Goal: Complete application form: Complete application form

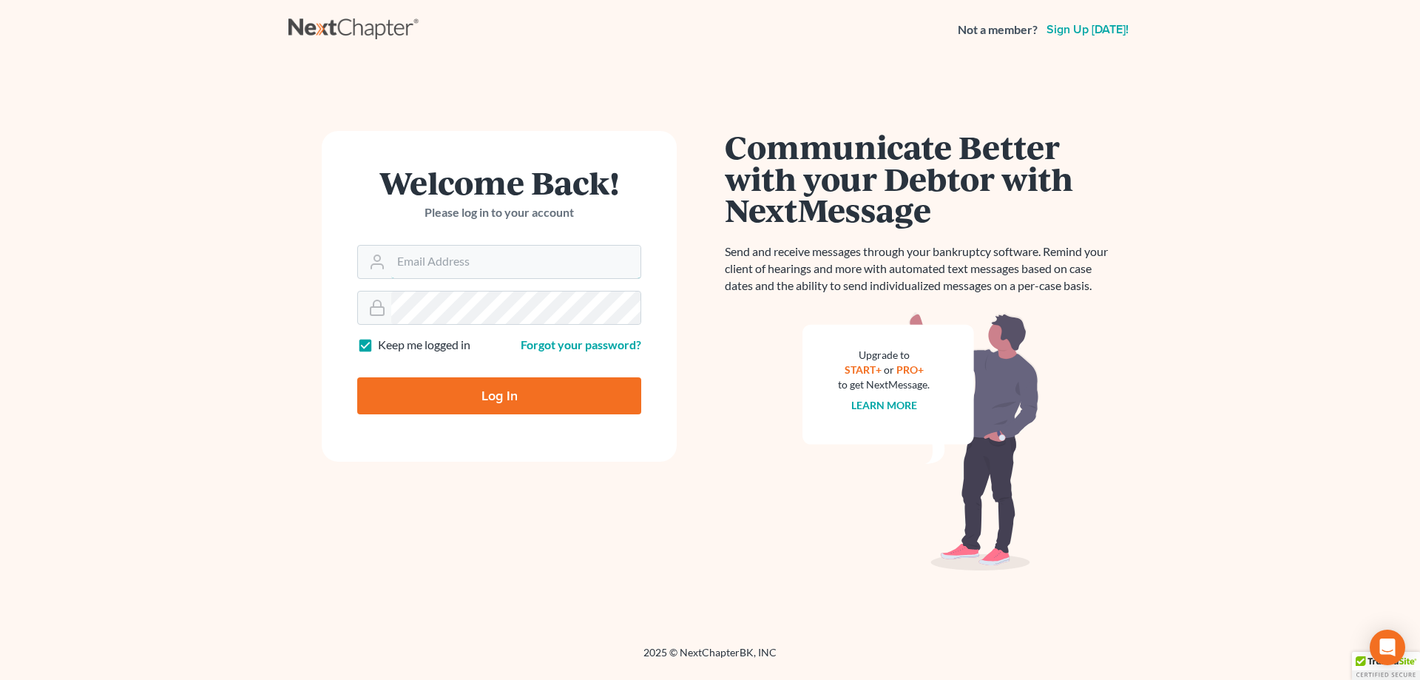
type input "[EMAIL_ADDRESS][DOMAIN_NAME]"
click at [470, 408] on input "Log In" at bounding box center [499, 395] width 284 height 37
type input "Thinking..."
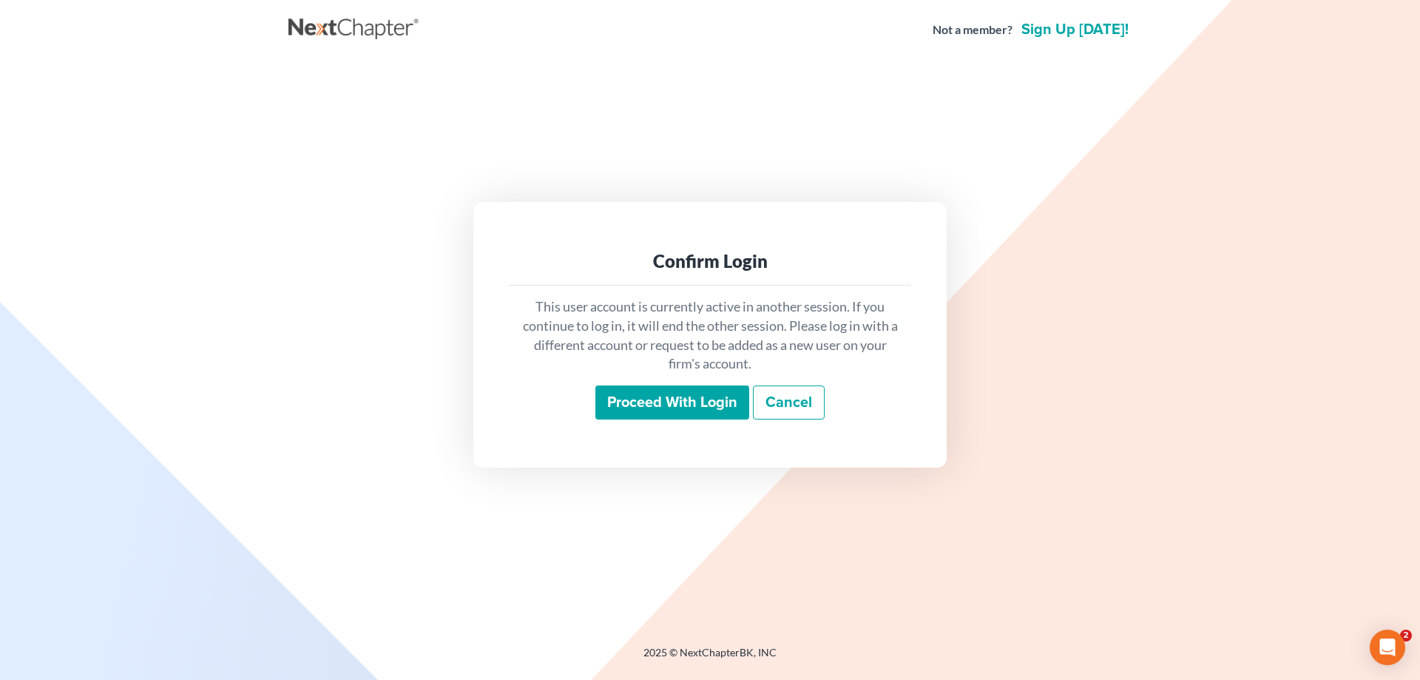
click at [609, 399] on input "Proceed with login" at bounding box center [672, 402] width 154 height 34
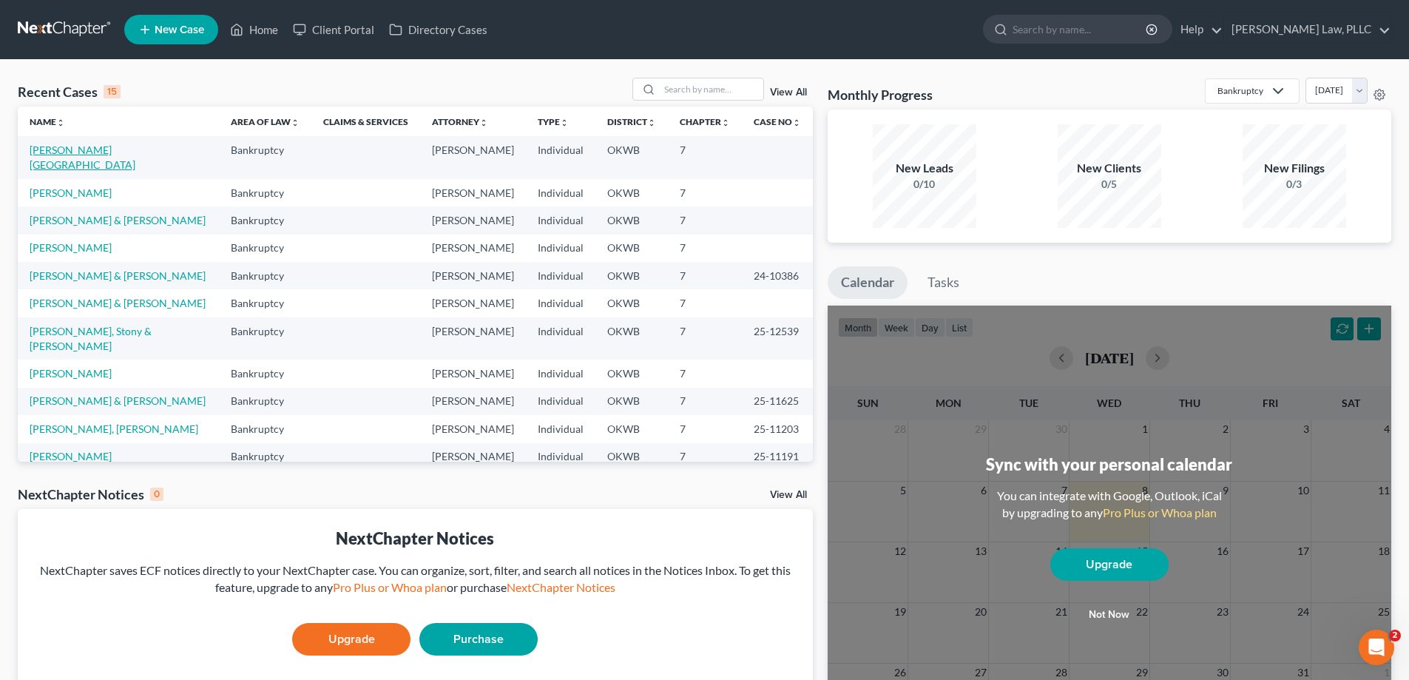
click at [116, 153] on link "Hommertzheim-Bohnet, Ashlee" at bounding box center [83, 156] width 106 height 27
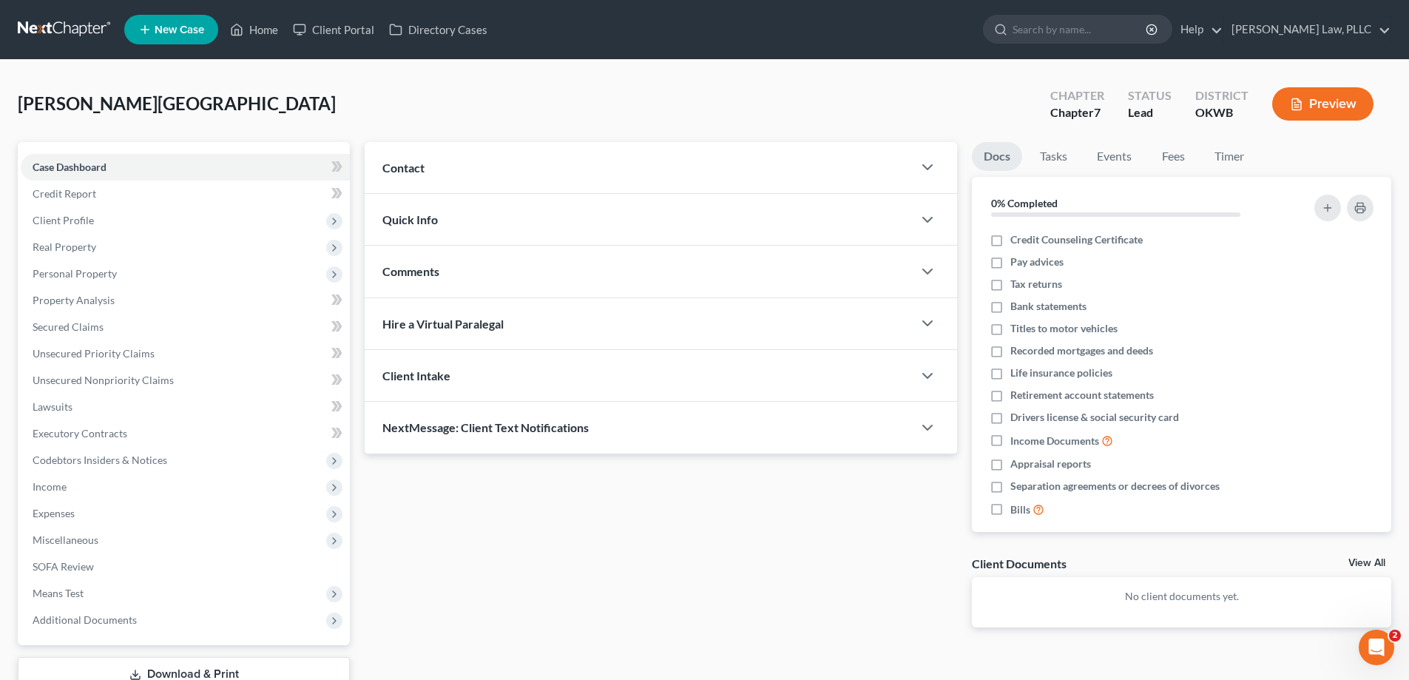
click at [1333, 105] on button "Preview" at bounding box center [1322, 103] width 101 height 33
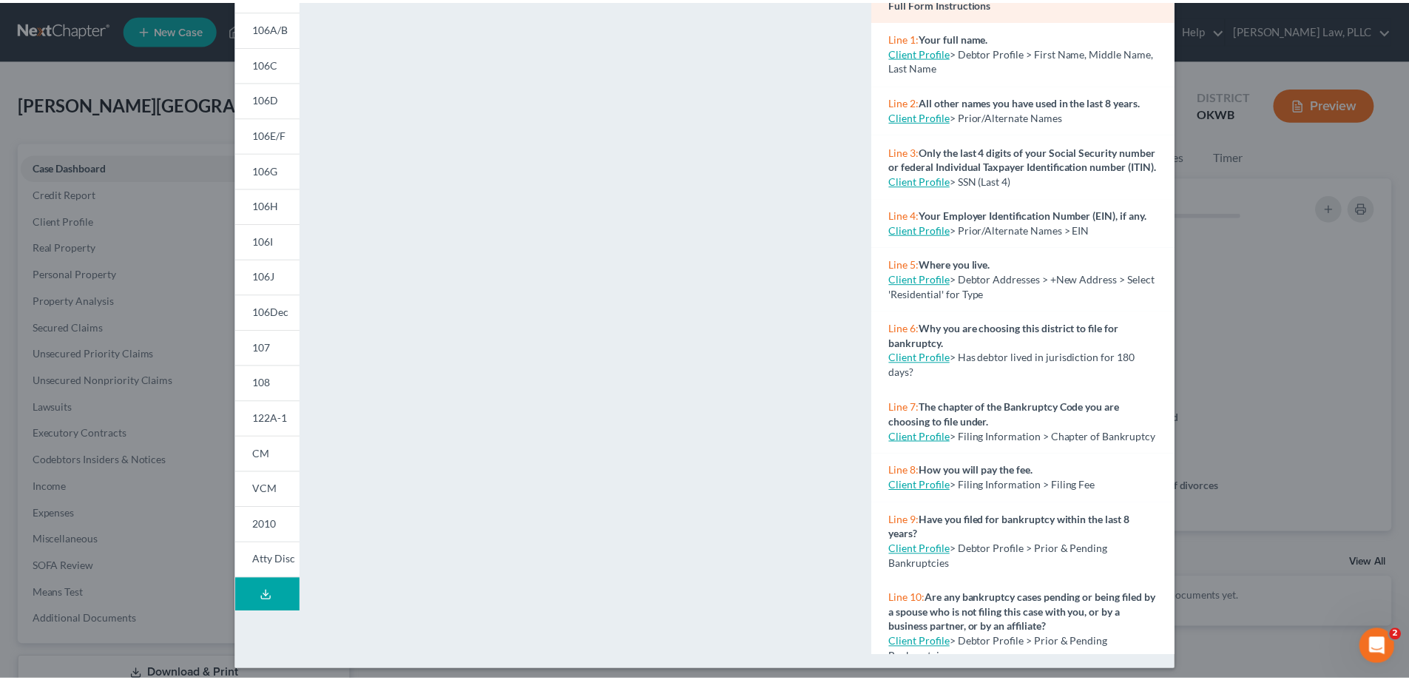
scroll to position [155, 0]
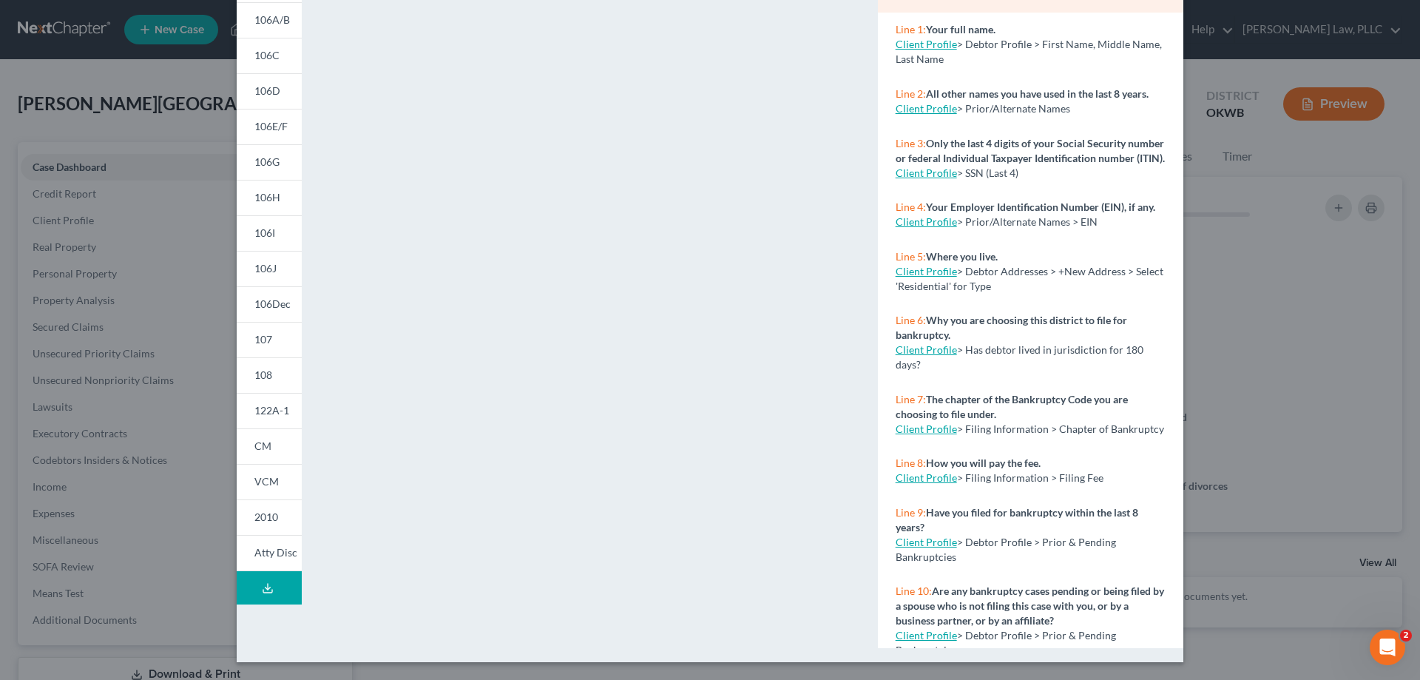
click at [156, 374] on div "Petition Preview Voluntary Petition for Individuals Filing for Bankruptcy × 101…" at bounding box center [710, 340] width 1420 height 680
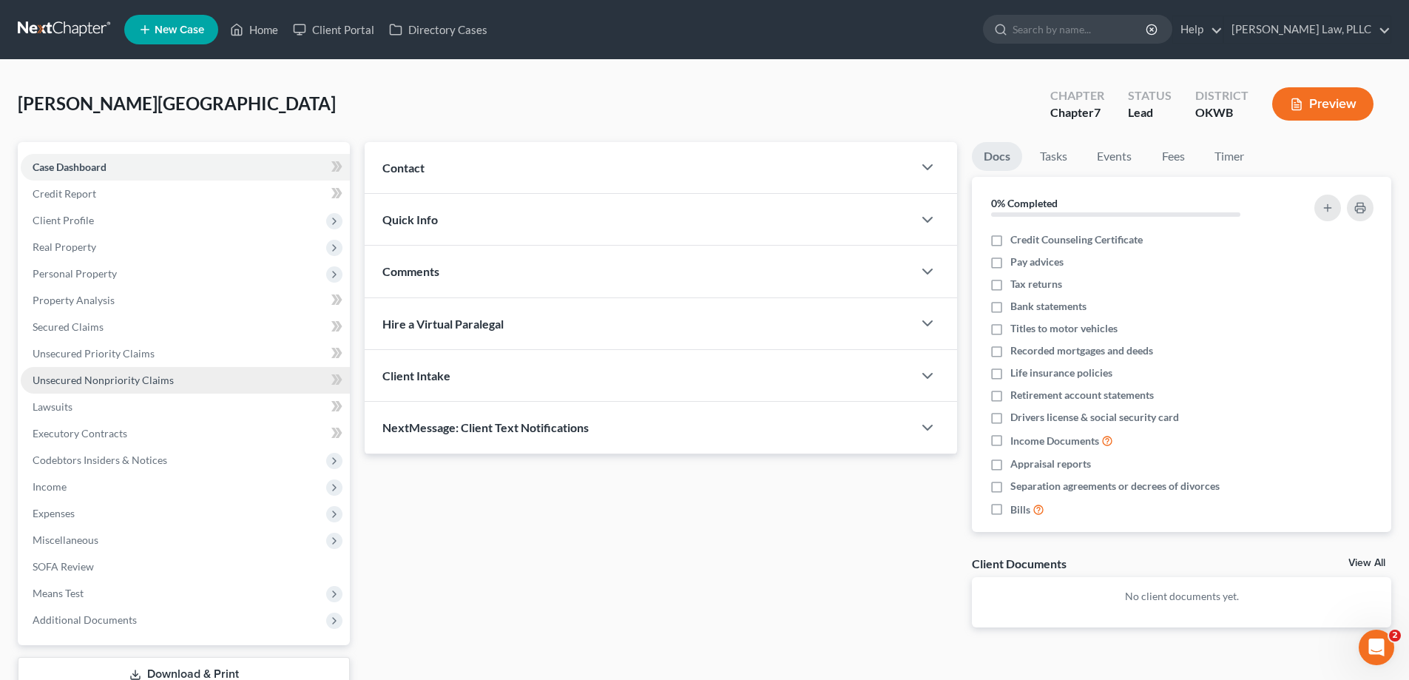
scroll to position [107, 0]
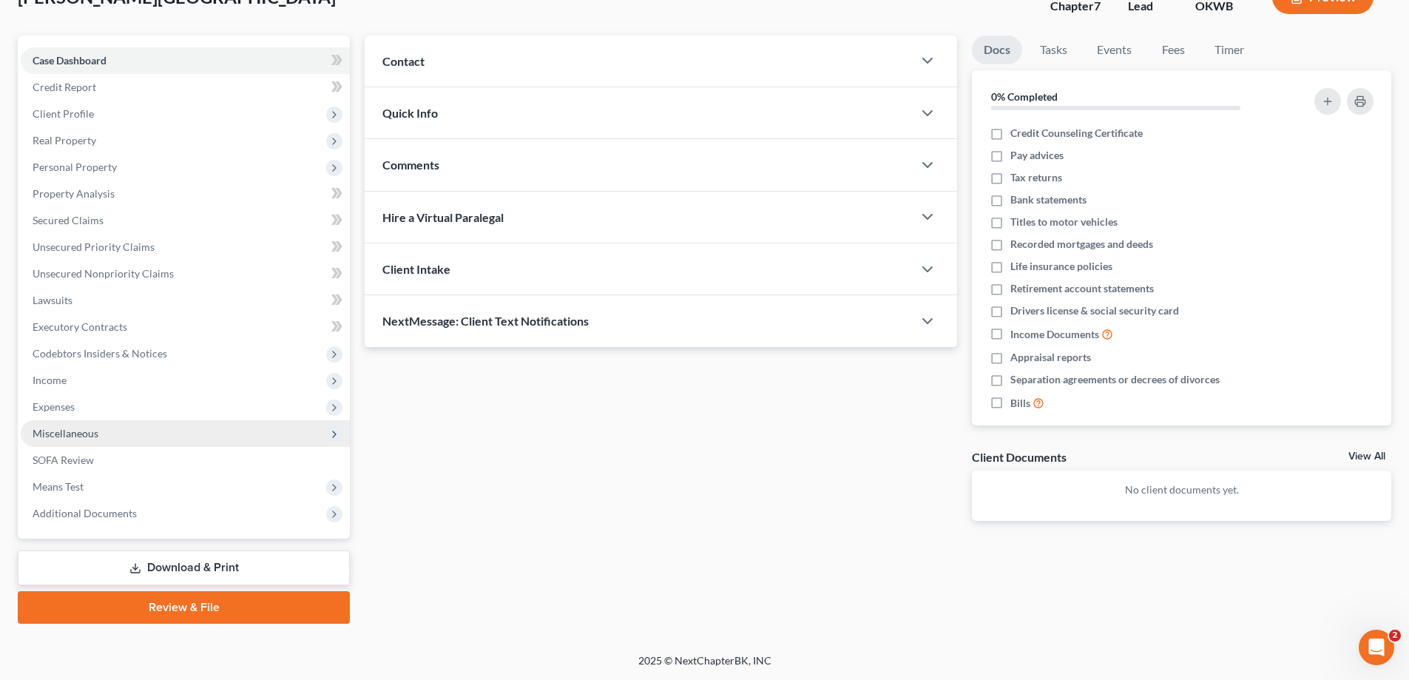
click at [231, 423] on span "Miscellaneous" at bounding box center [185, 433] width 329 height 27
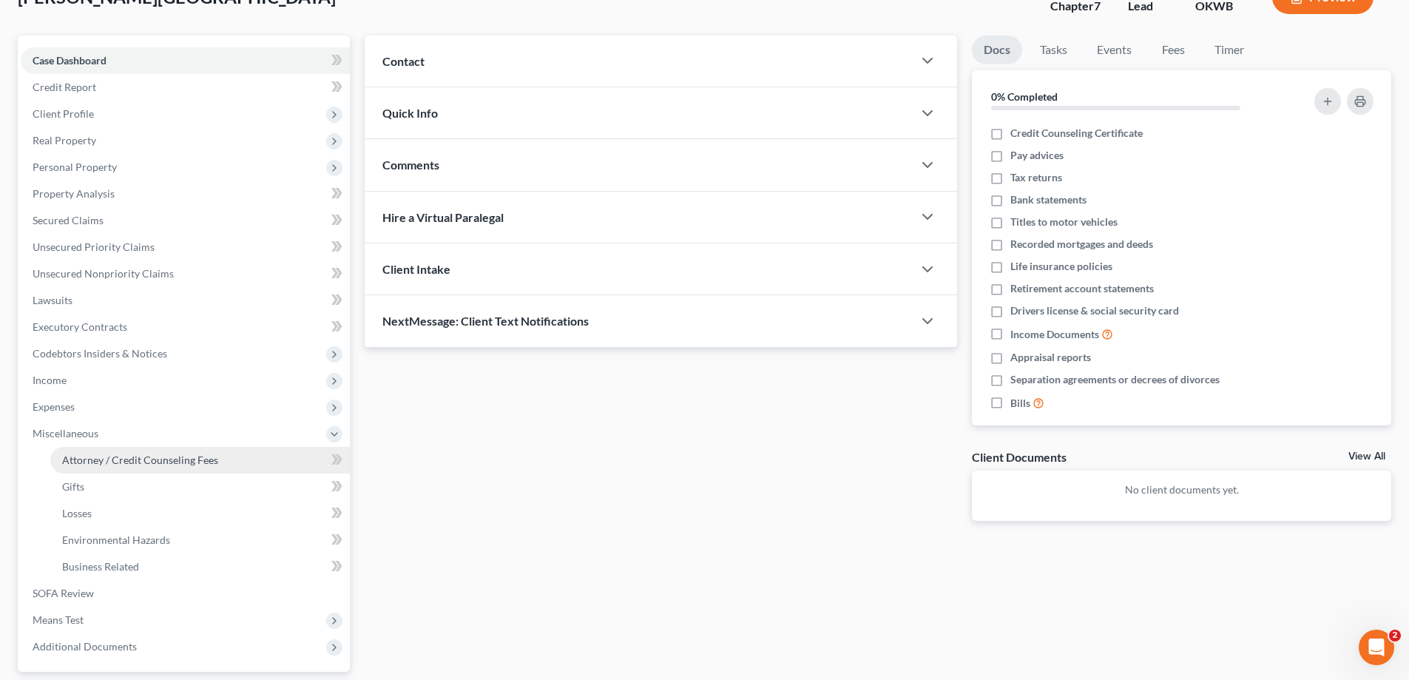
click at [217, 456] on link "Attorney / Credit Counseling Fees" at bounding box center [200, 460] width 300 height 27
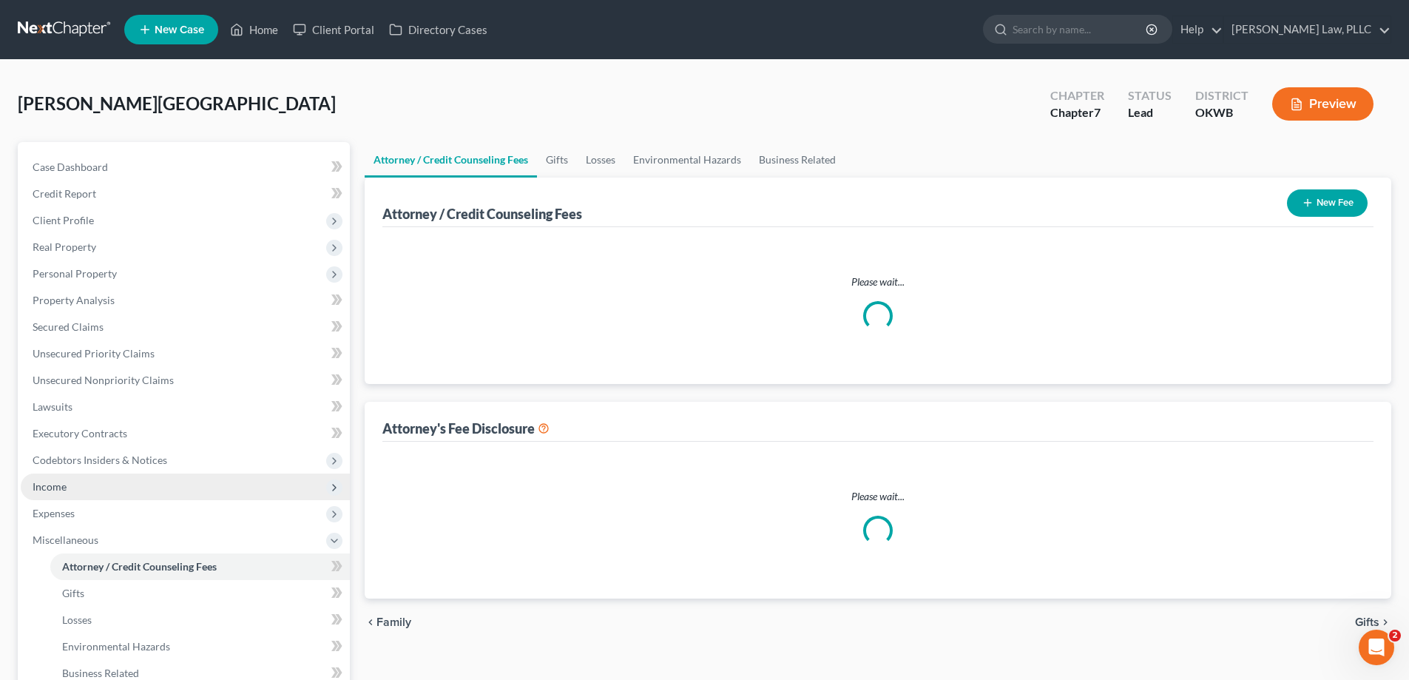
select select "0"
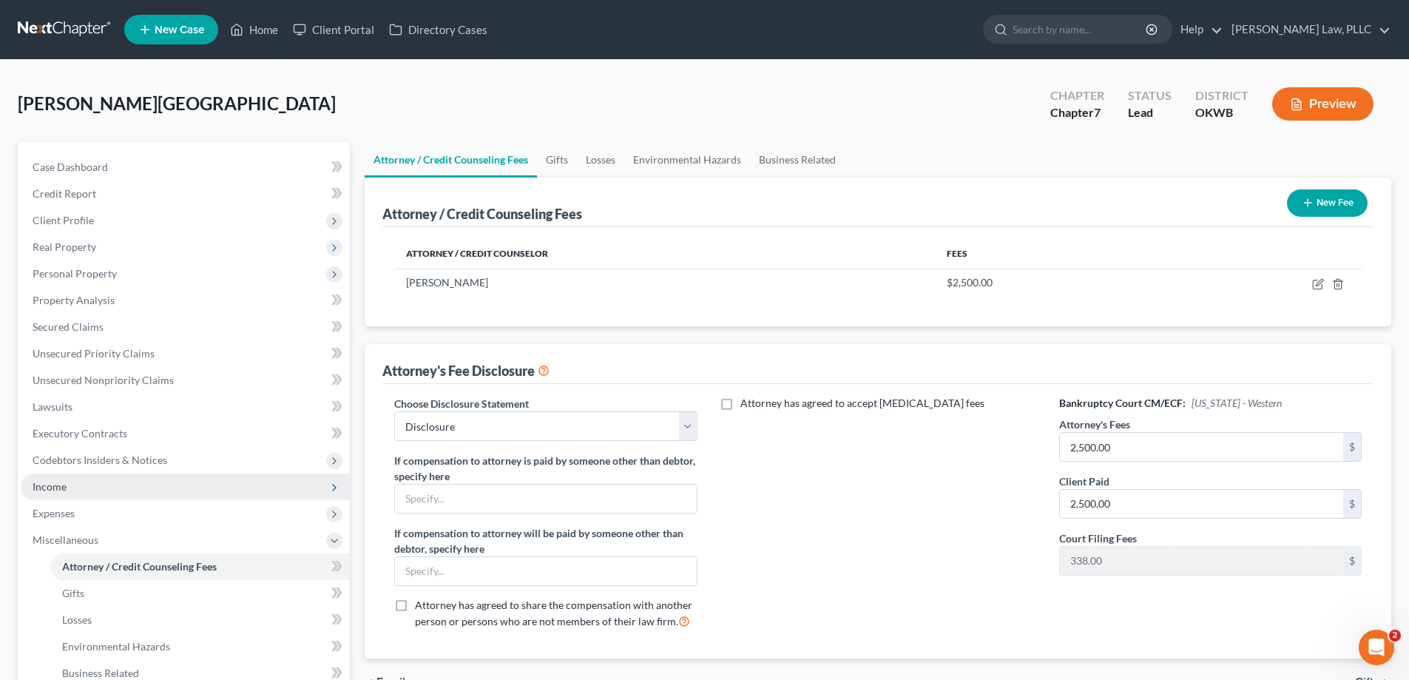
scroll to position [74, 0]
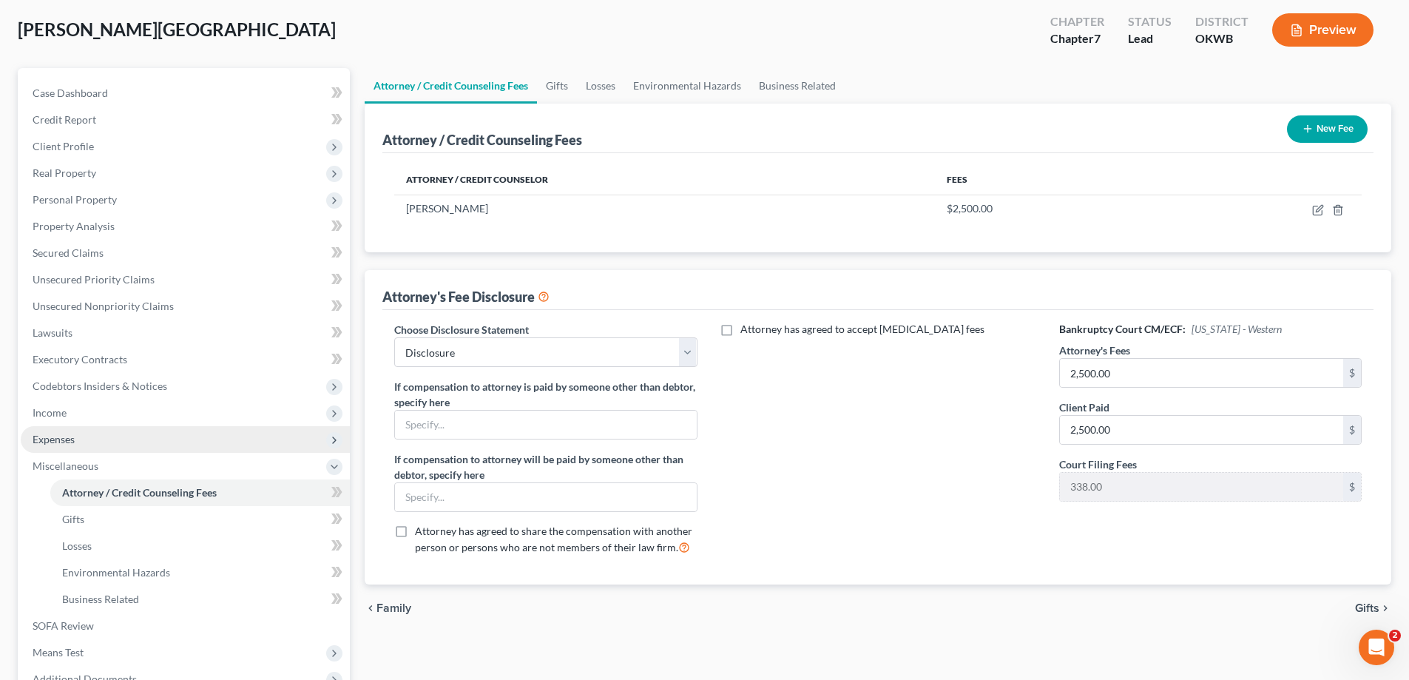
click at [162, 439] on span "Expenses" at bounding box center [185, 439] width 329 height 27
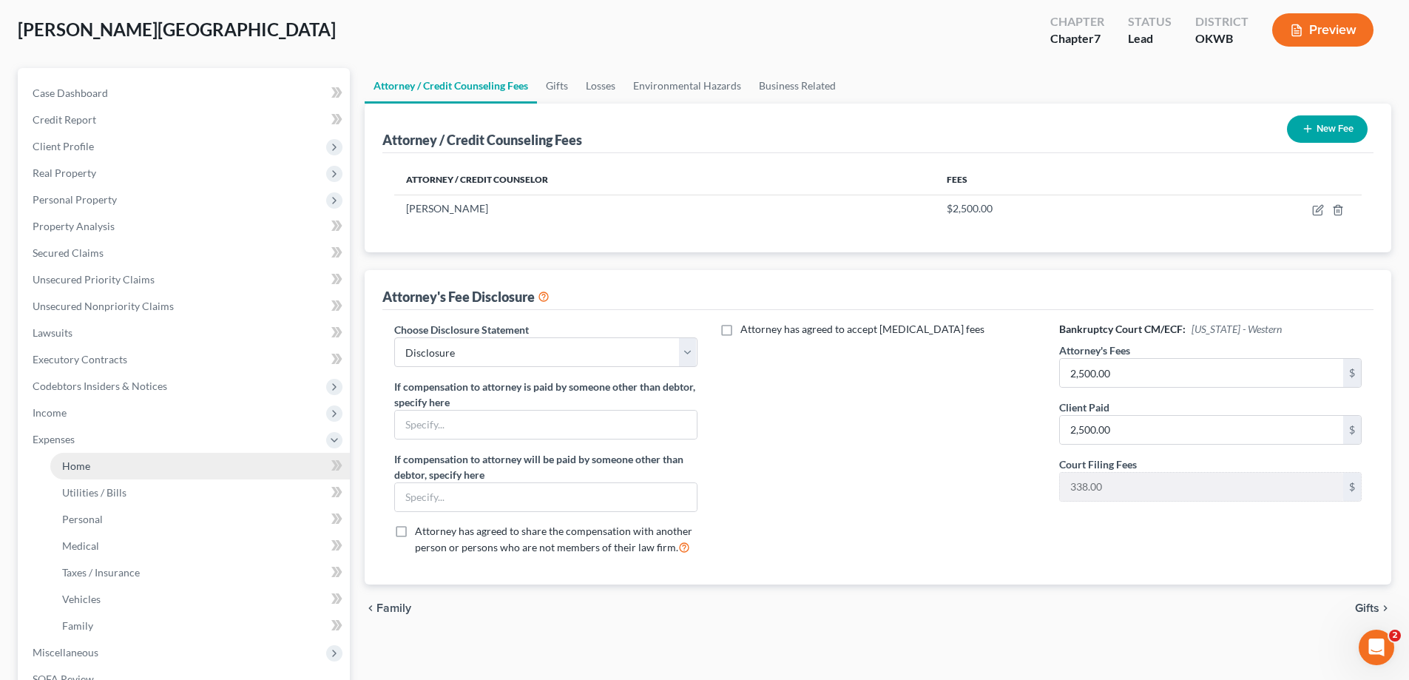
click at [153, 470] on link "Home" at bounding box center [200, 466] width 300 height 27
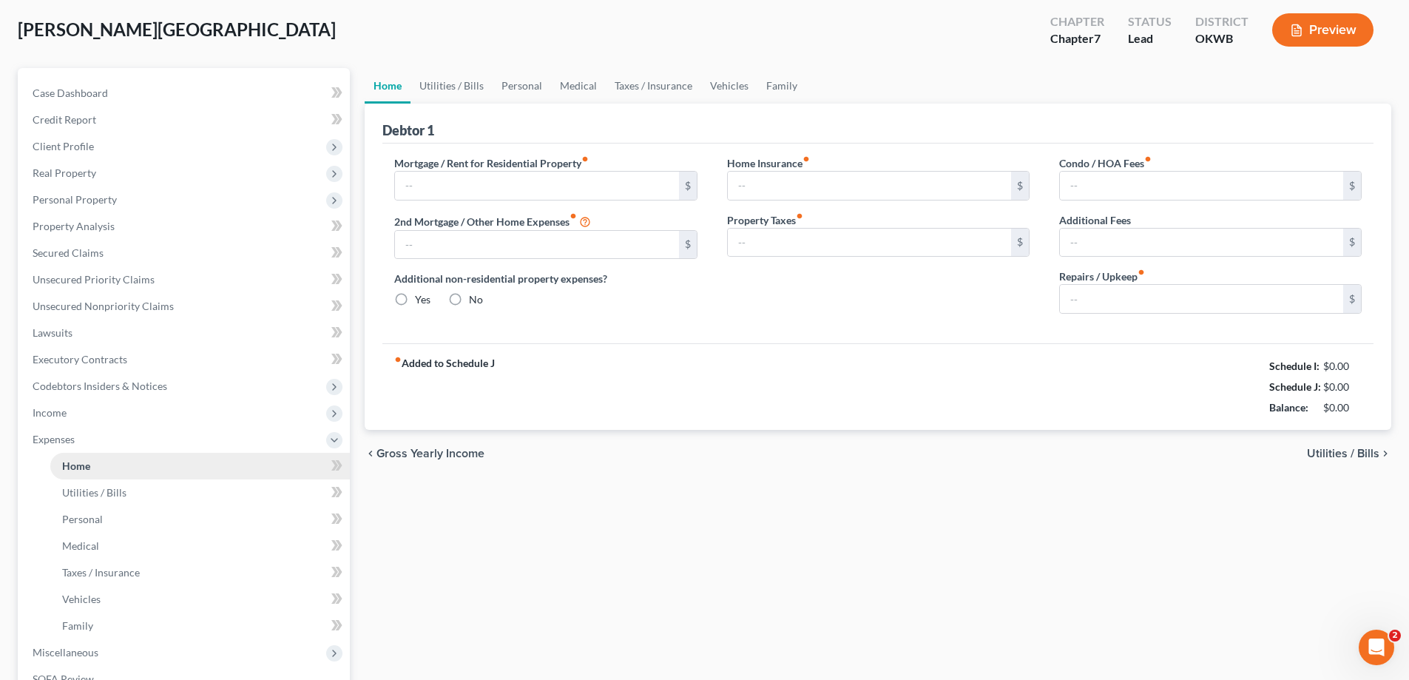
scroll to position [3, 0]
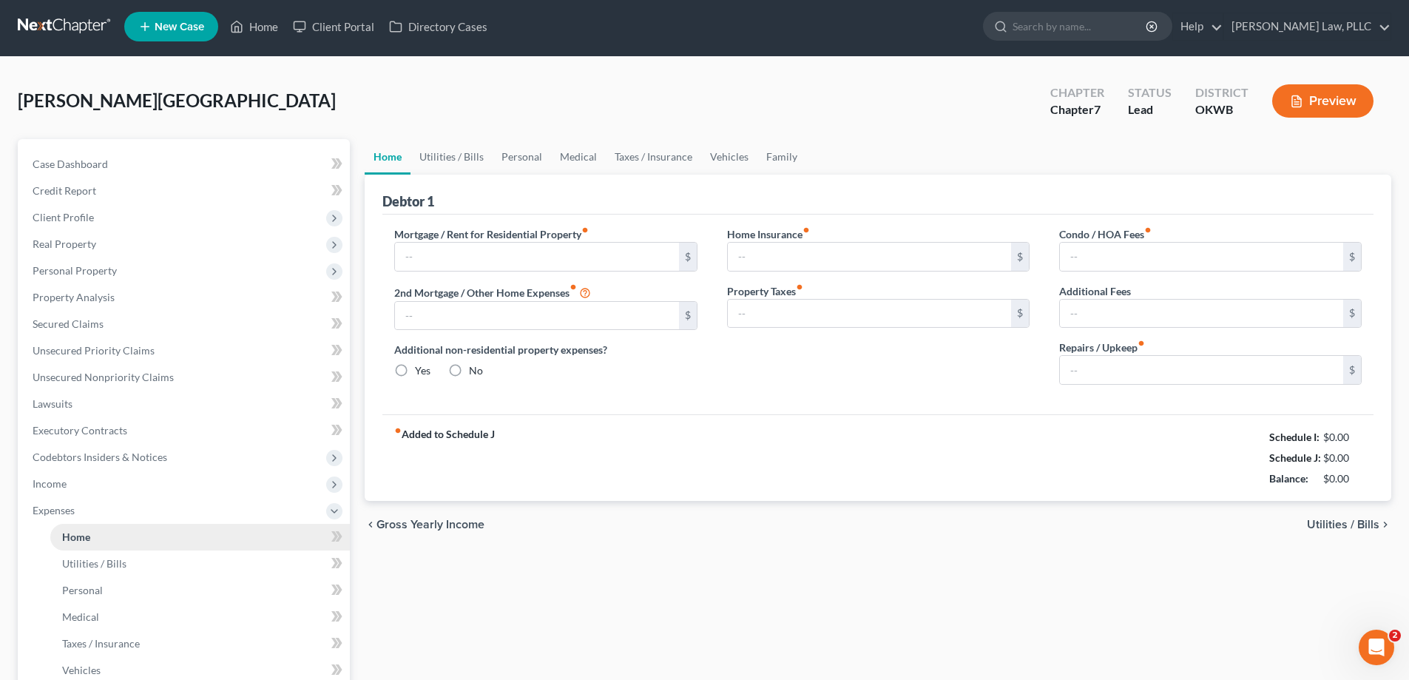
type input "1,000.00"
type input "0.00"
radio input "true"
type input "0.00"
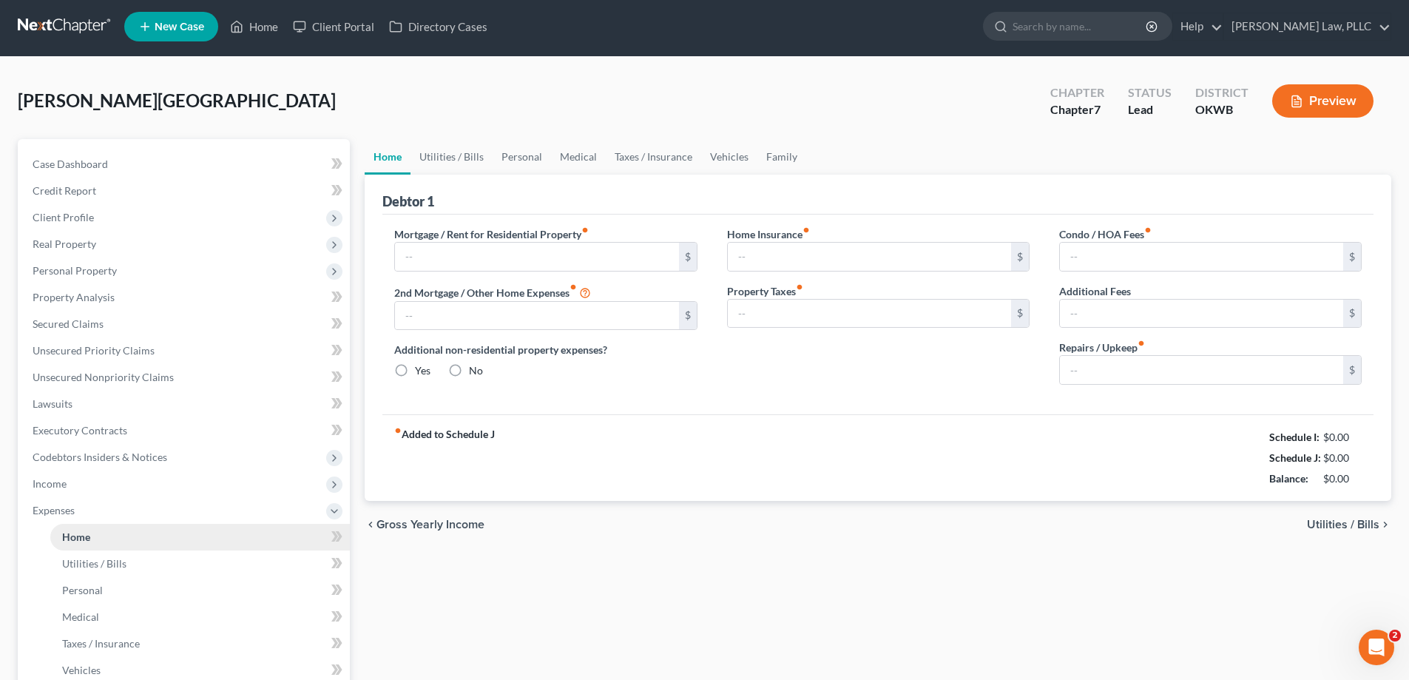
type input "0.00"
type input "125.00"
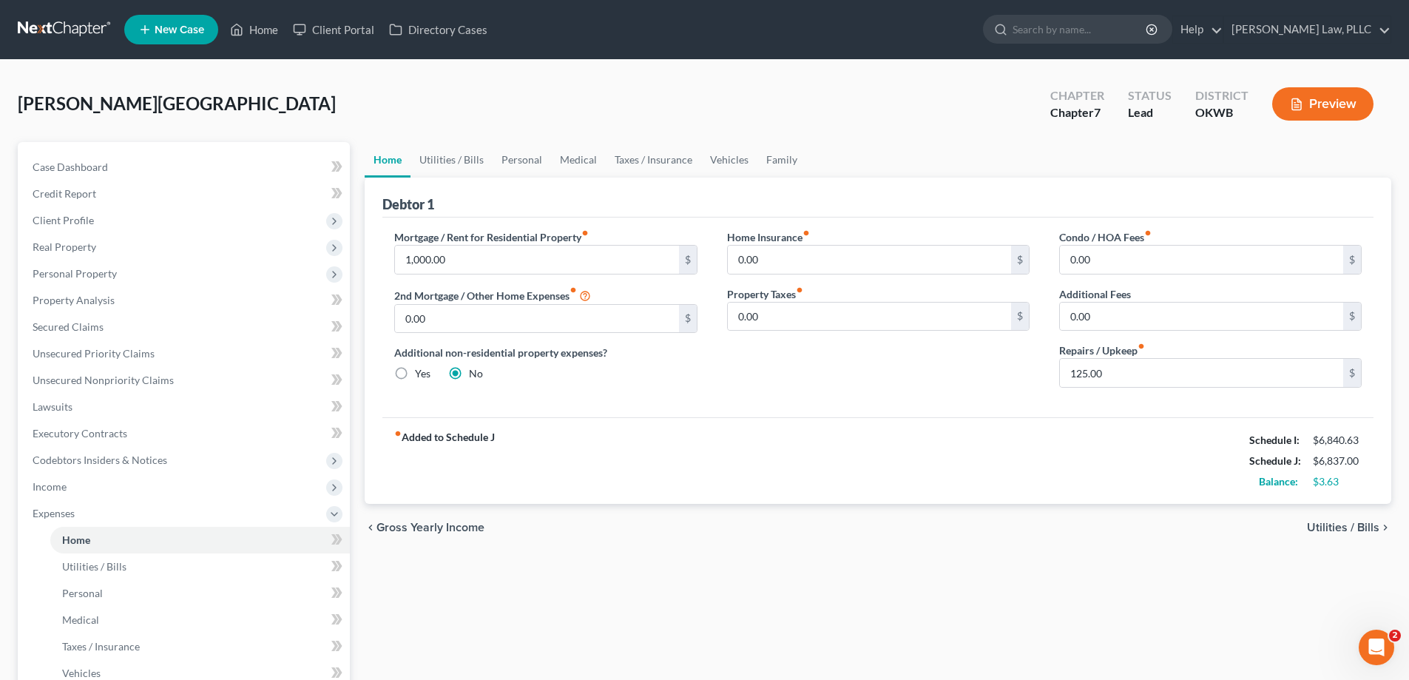
click at [1340, 92] on button "Preview" at bounding box center [1322, 103] width 101 height 33
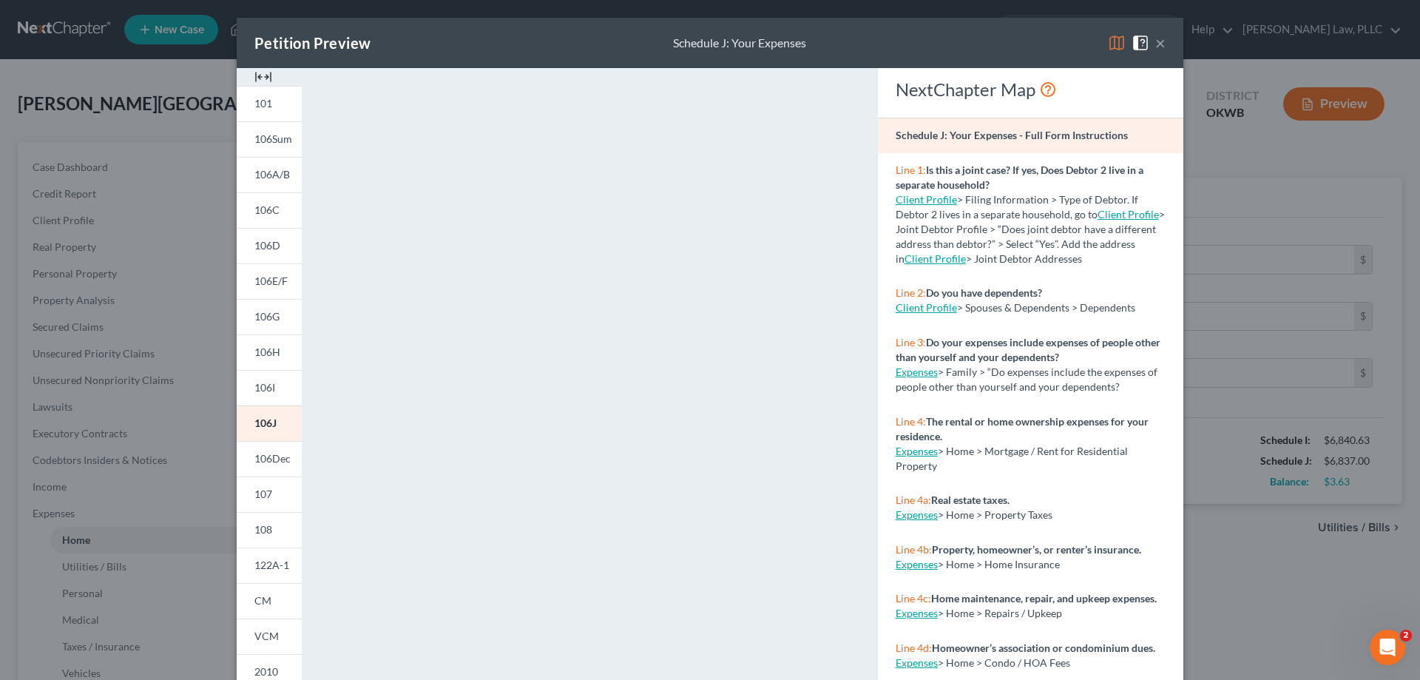
click at [1159, 36] on button "×" at bounding box center [1160, 43] width 10 height 18
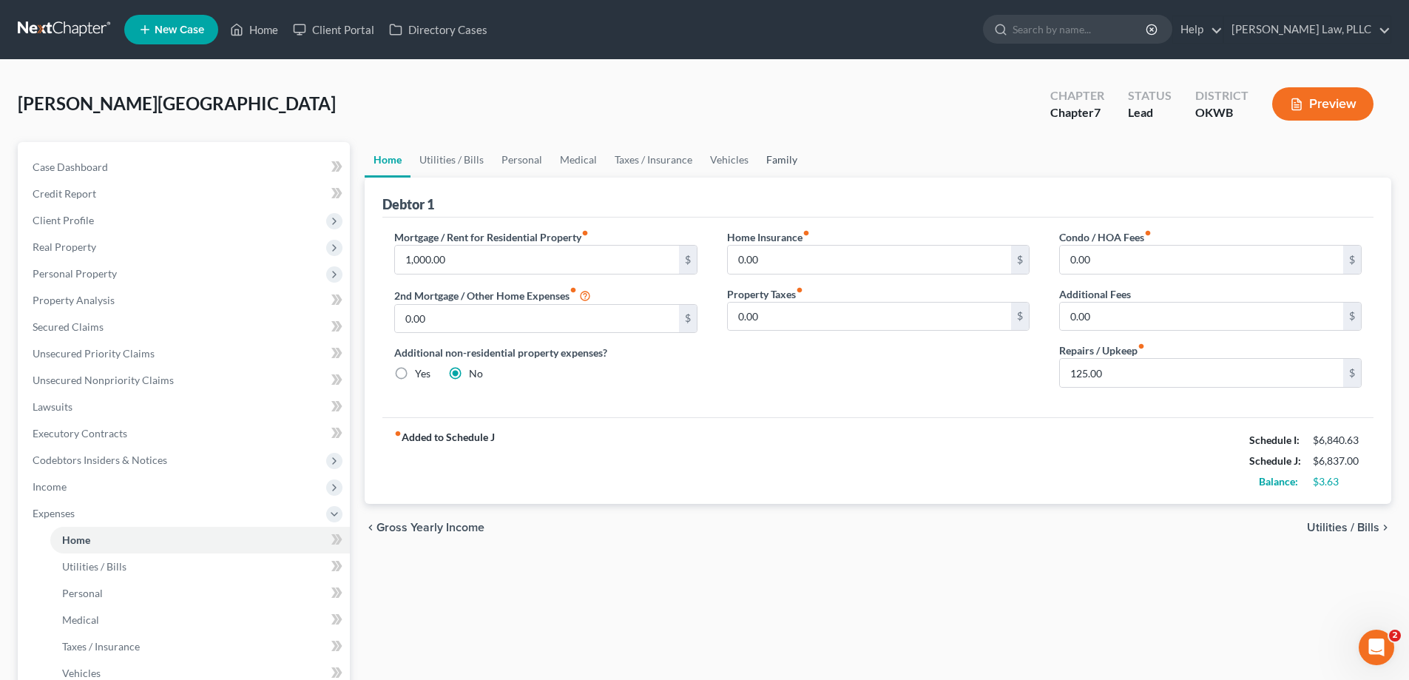
click at [777, 160] on link "Family" at bounding box center [781, 160] width 49 height 36
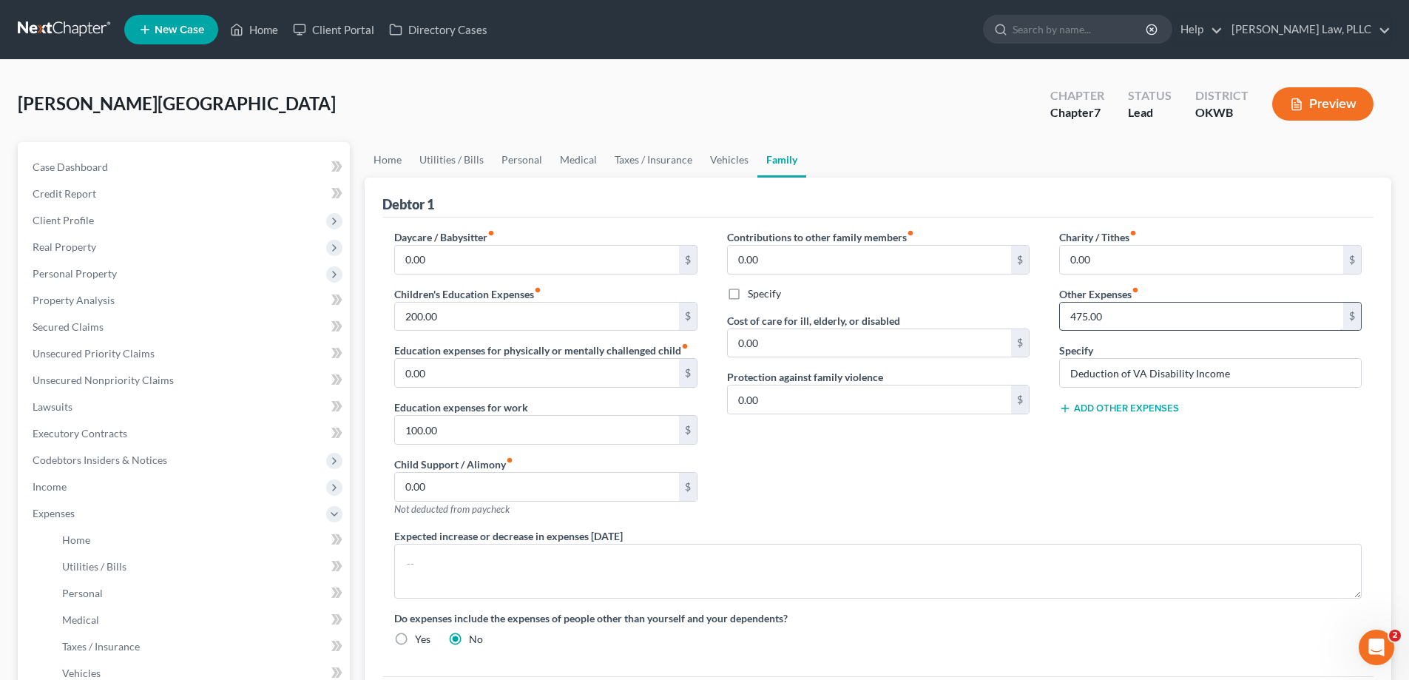
click at [1106, 321] on input "475.00" at bounding box center [1201, 317] width 283 height 28
click at [1180, 379] on input "Deduction of VA Disability Income" at bounding box center [1210, 373] width 301 height 28
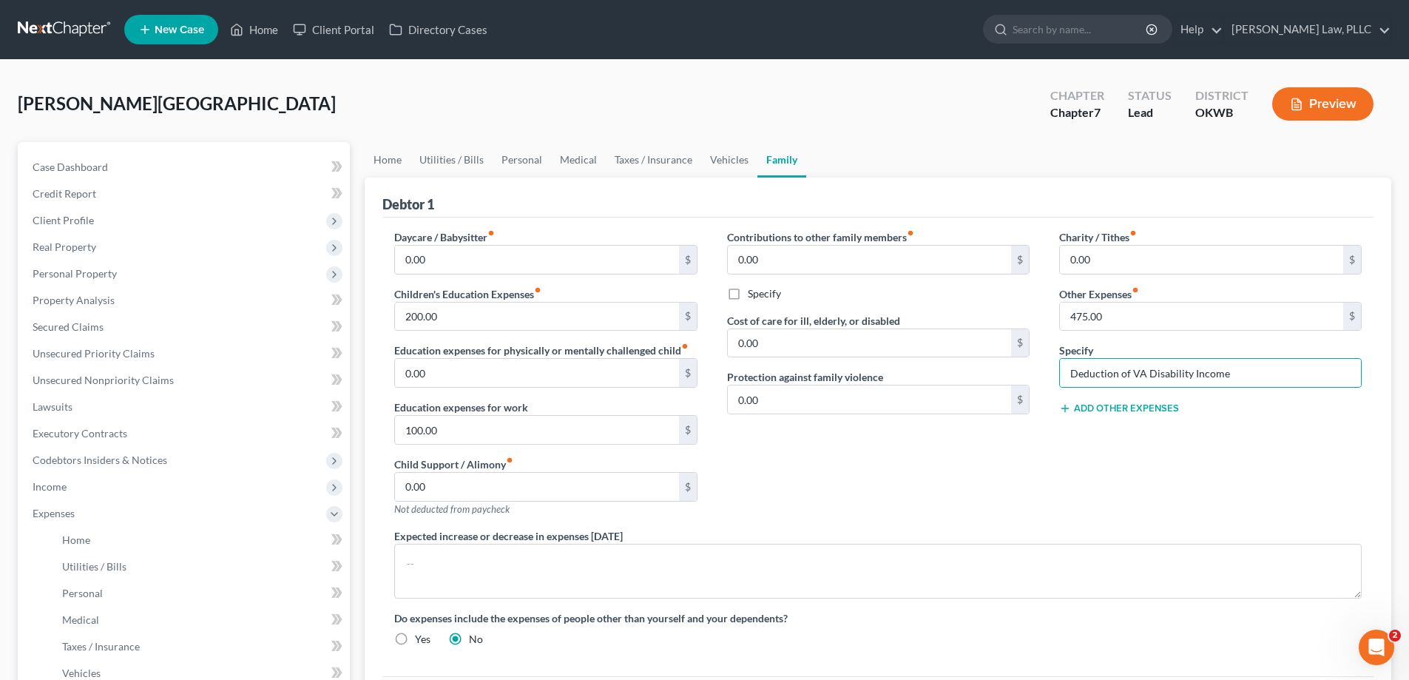
click at [993, 471] on div "Contributions to other family members fiber_manual_record 0.00 $ Specify Cost o…" at bounding box center [878, 378] width 332 height 299
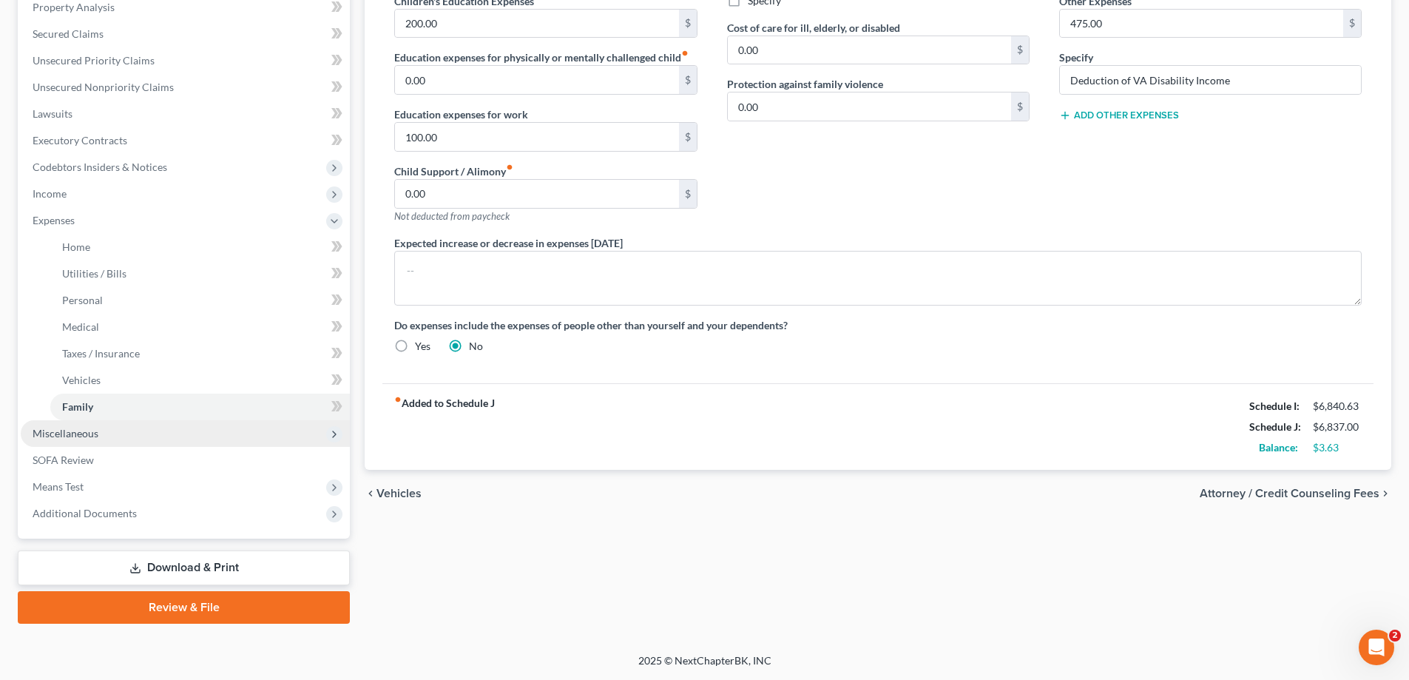
click at [154, 440] on span "Miscellaneous" at bounding box center [185, 433] width 329 height 27
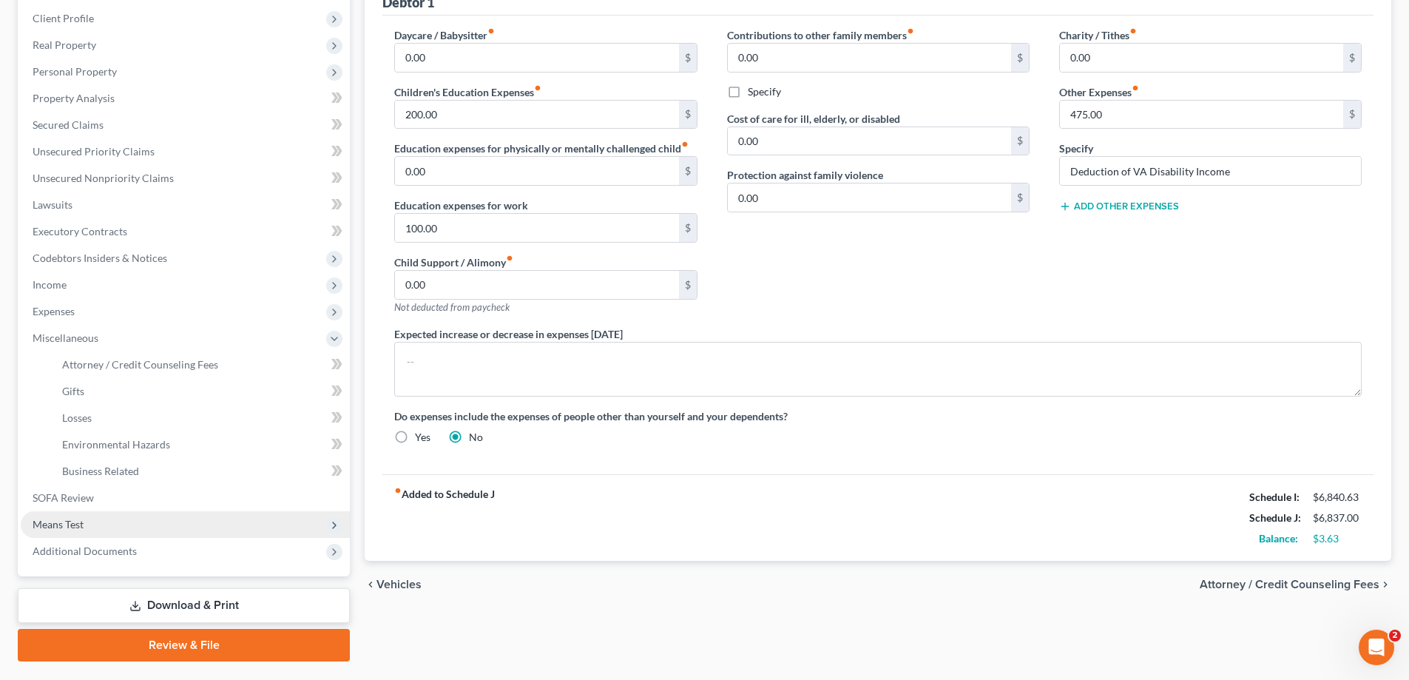
scroll to position [166, 0]
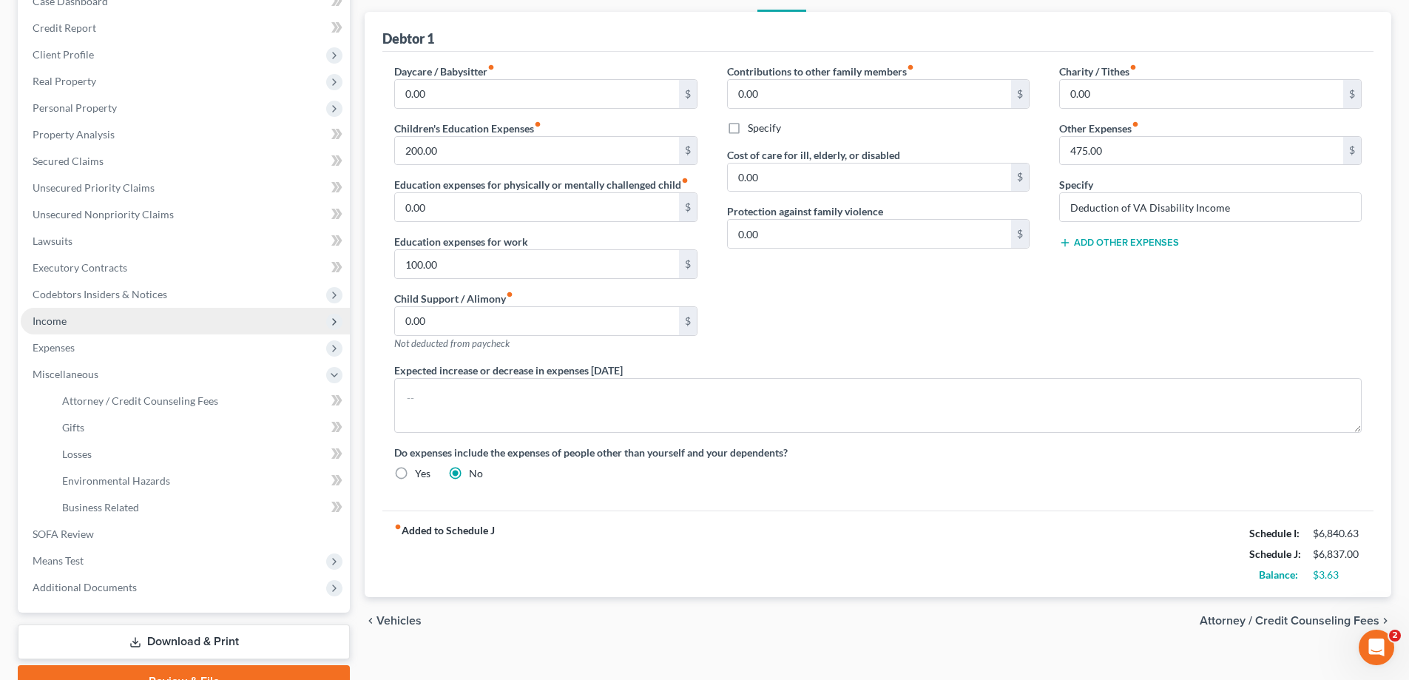
click at [195, 328] on span "Income" at bounding box center [185, 321] width 329 height 27
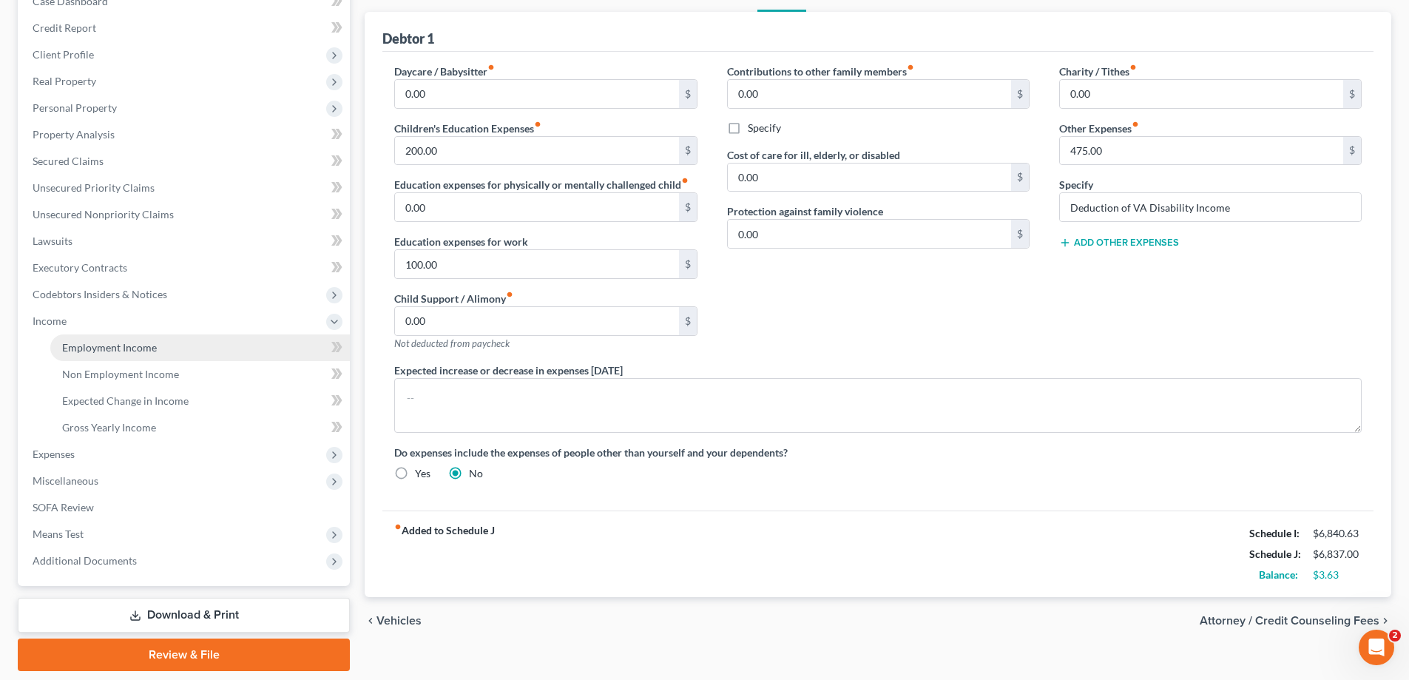
click at [186, 348] on link "Employment Income" at bounding box center [200, 347] width 300 height 27
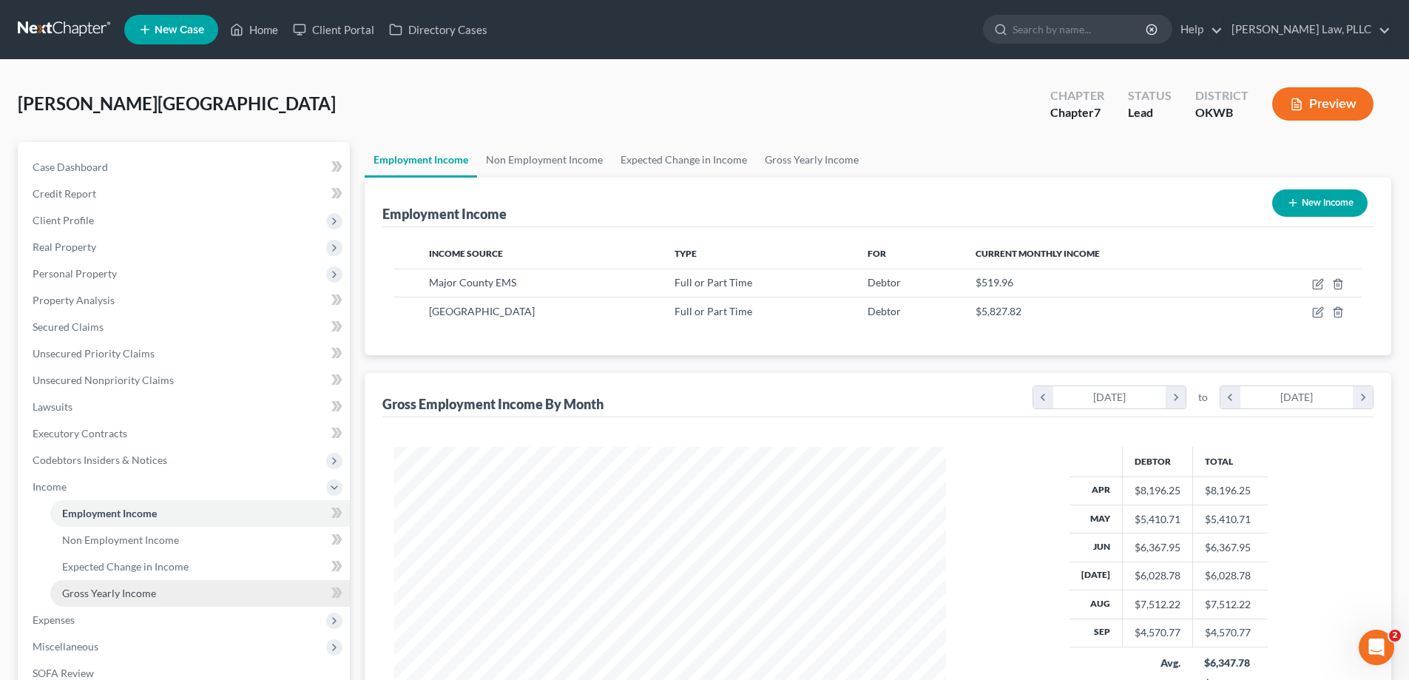
scroll to position [276, 581]
click at [163, 590] on link "Gross Yearly Income" at bounding box center [200, 593] width 300 height 27
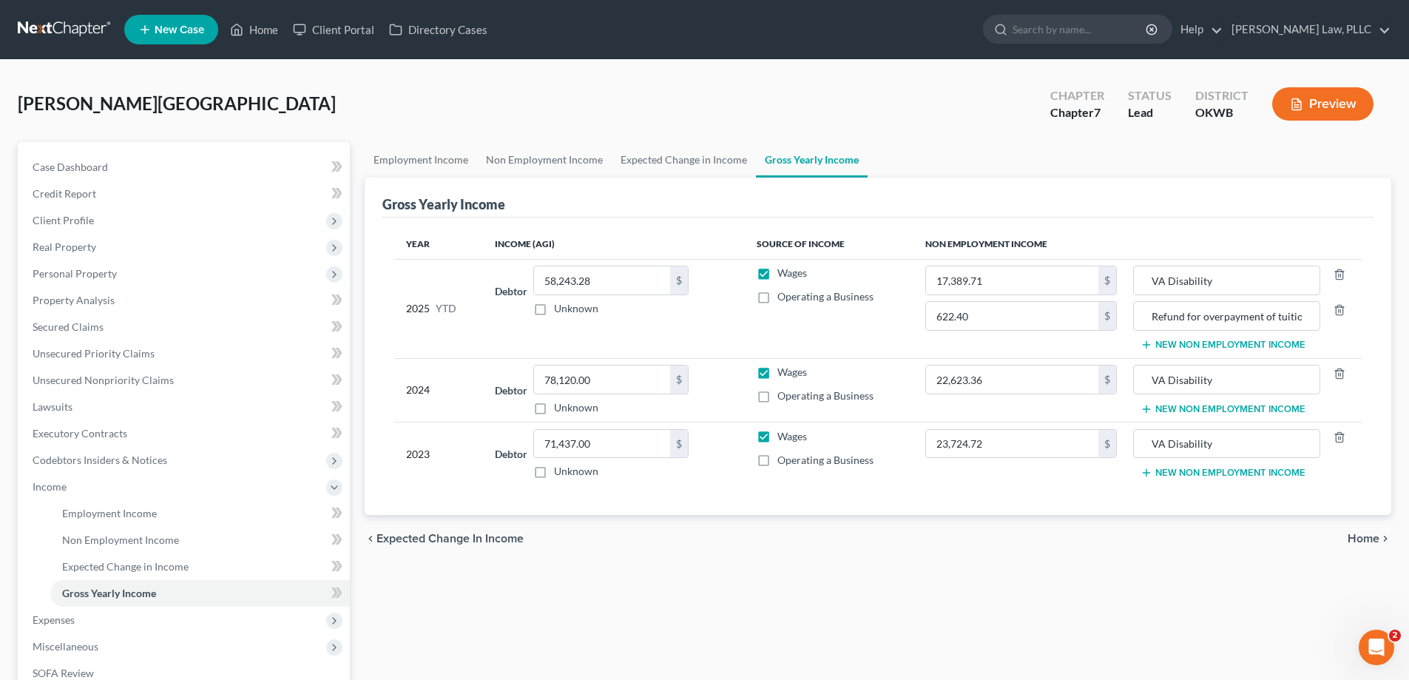
click at [1339, 96] on button "Preview" at bounding box center [1322, 103] width 101 height 33
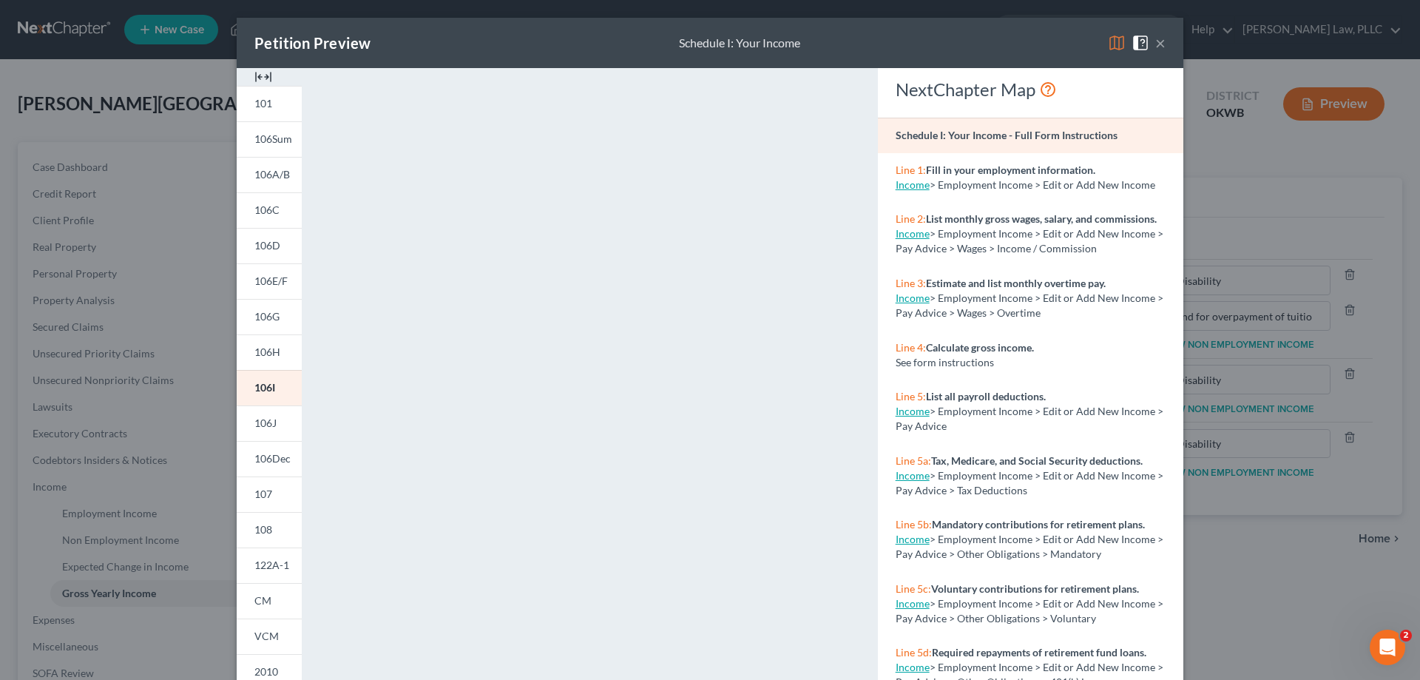
click at [1155, 40] on button "×" at bounding box center [1160, 43] width 10 height 18
